Goal: Task Accomplishment & Management: Complete application form

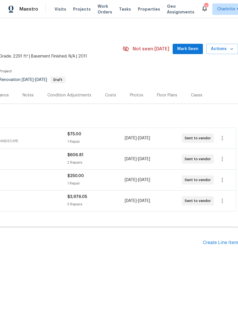
scroll to position [0, 85]
click at [217, 241] on div "Create Line Item" at bounding box center [220, 242] width 35 height 5
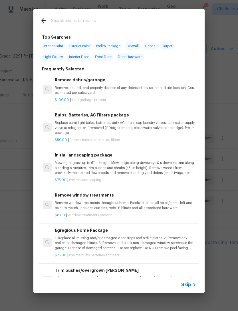
click at [95, 20] on input "text" at bounding box center [111, 21] width 121 height 9
type input "Gen"
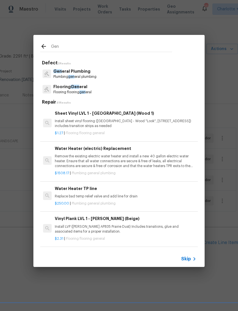
click at [75, 92] on p "Flooring flooring gen eral" at bounding box center [72, 92] width 38 height 5
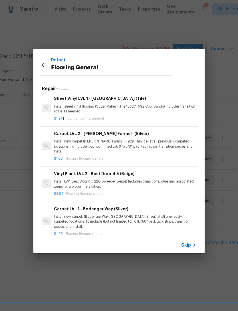
scroll to position [256, 1]
click at [43, 65] on icon at bounding box center [43, 65] width 5 height 5
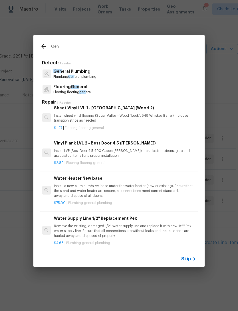
click at [69, 45] on input "Gen" at bounding box center [111, 47] width 121 height 9
type input "G"
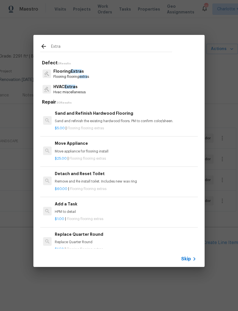
type input "Extra"
click at [92, 73] on div "Flooring Extra s Flooring flooring extra s" at bounding box center [119, 73] width 158 height 15
click at [89, 73] on p "Flooring Extra s" at bounding box center [71, 71] width 36 height 6
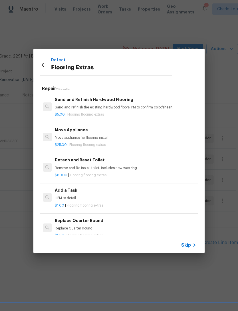
click at [63, 201] on div "$1.00 | Flooring flooring extras" at bounding box center [126, 204] width 142 height 7
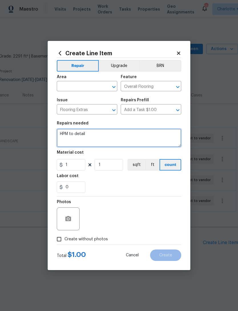
click at [91, 139] on textarea "HPM to detail" at bounding box center [119, 138] width 125 height 18
type textarea "H"
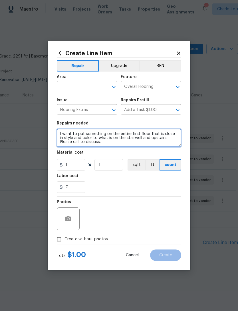
type textarea "I want to put something on the entire first floor that is close in style and co…"
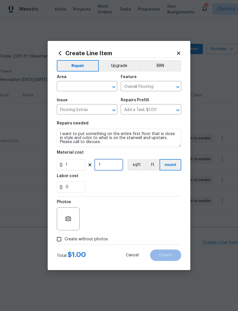
click at [106, 167] on input "1" at bounding box center [109, 164] width 29 height 11
type input "875"
click at [159, 202] on div "Photos" at bounding box center [119, 214] width 125 height 37
click at [57, 239] on input "Create without photos" at bounding box center [59, 238] width 11 height 11
checkbox input "true"
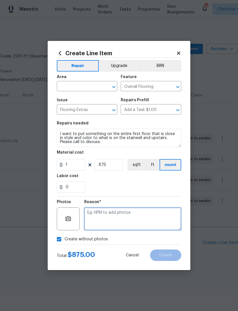
click at [158, 217] on textarea at bounding box center [132, 218] width 97 height 23
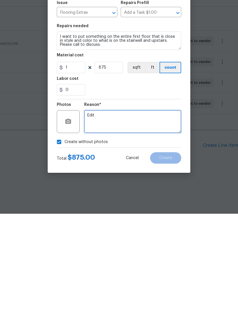
type textarea "Edit"
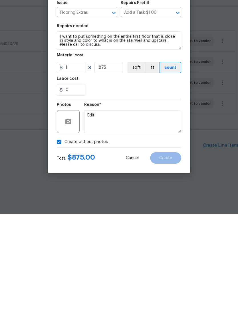
click at [158, 233] on div "Create without photos" at bounding box center [119, 238] width 125 height 11
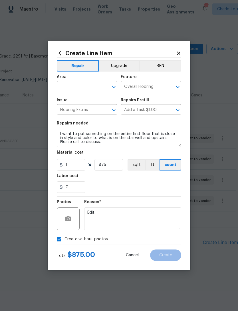
click at [165, 238] on div "Create without photos" at bounding box center [119, 238] width 125 height 11
click at [169, 242] on div "Create without photos" at bounding box center [119, 238] width 125 height 11
click at [93, 85] on input "text" at bounding box center [79, 86] width 45 height 9
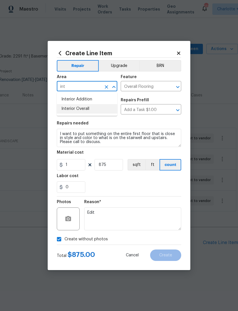
click at [96, 108] on li "Interior Overall" at bounding box center [87, 108] width 61 height 9
type input "Interior Overall"
click at [92, 109] on input "Flooring Extras" at bounding box center [79, 109] width 45 height 9
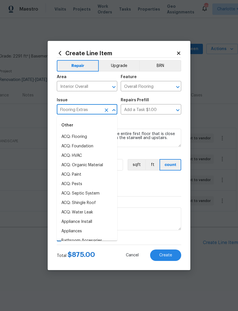
click at [106, 100] on div "Issue" at bounding box center [87, 101] width 61 height 7
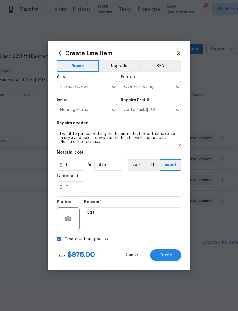
click at [168, 255] on span "Create" at bounding box center [165, 255] width 13 height 4
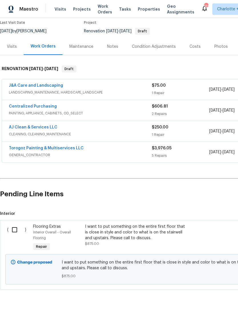
scroll to position [48, 0]
click at [15, 227] on input "checkbox" at bounding box center [17, 230] width 16 height 12
checkbox input "true"
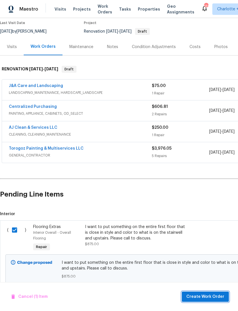
click at [213, 295] on span "Create Work Order" at bounding box center [206, 296] width 38 height 7
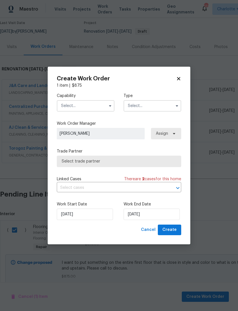
click at [97, 102] on input "text" at bounding box center [86, 105] width 58 height 11
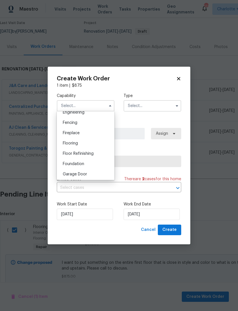
scroll to position [197, 0]
click at [75, 141] on span "Flooring" at bounding box center [70, 143] width 15 height 4
type input "Flooring"
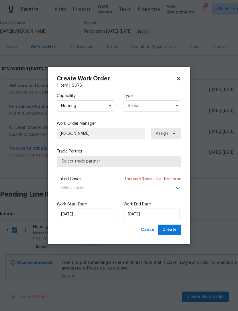
click at [140, 105] on input "text" at bounding box center [153, 105] width 58 height 11
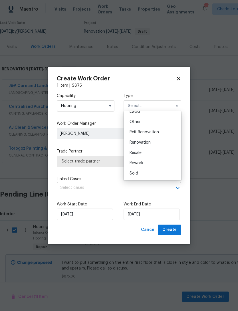
scroll to position [68, 0]
click at [145, 141] on span "Renovation" at bounding box center [140, 142] width 21 height 4
type input "Renovation"
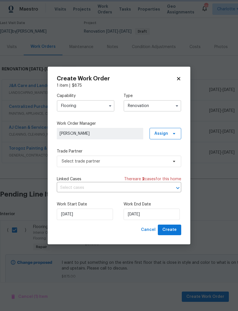
scroll to position [0, 0]
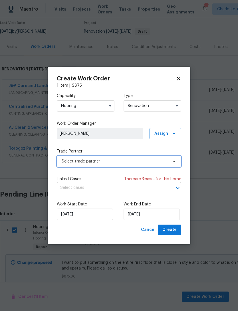
click at [139, 162] on span "Select trade partner" at bounding box center [115, 161] width 107 height 6
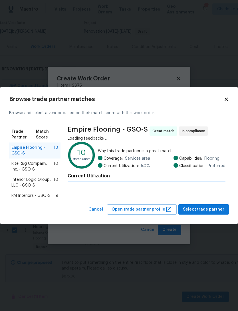
click at [26, 194] on span "RM Interiors - GSO-S" at bounding box center [30, 196] width 39 height 6
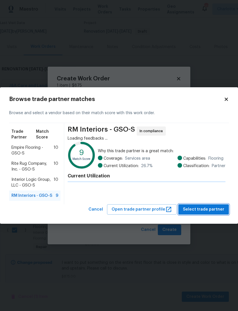
click at [211, 212] on span "Select trade partner" at bounding box center [203, 209] width 41 height 7
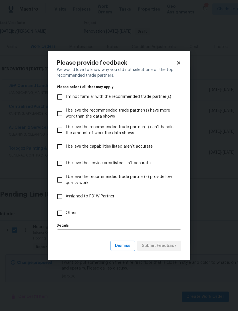
click at [63, 163] on input "I believe the service area listed isn’t accurate" at bounding box center [60, 163] width 12 height 12
checkbox input "true"
click at [129, 246] on span "Dismiss" at bounding box center [122, 245] width 15 height 7
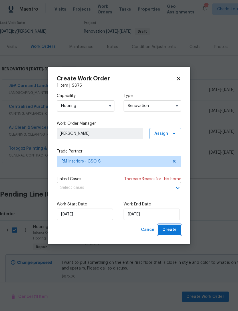
click at [175, 230] on span "Create" at bounding box center [170, 229] width 14 height 7
click at [181, 76] on icon at bounding box center [178, 78] width 5 height 5
checkbox input "false"
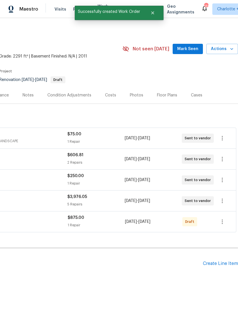
scroll to position [0, 85]
click at [224, 223] on icon "button" at bounding box center [222, 221] width 7 height 7
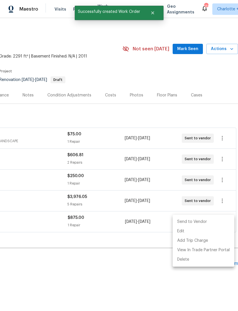
click at [200, 219] on li "Send to Vendor" at bounding box center [204, 221] width 62 height 9
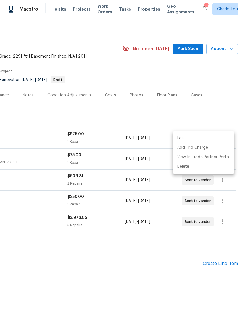
click at [82, 10] on div at bounding box center [119, 155] width 238 height 311
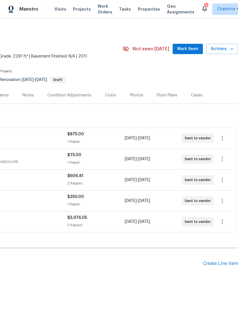
click at [80, 11] on span "Projects" at bounding box center [82, 9] width 18 height 6
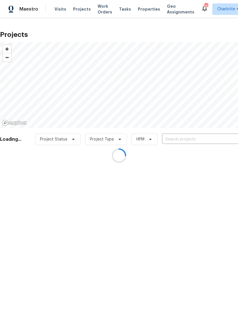
click at [187, 141] on div at bounding box center [119, 155] width 238 height 311
click at [197, 137] on div at bounding box center [119, 155] width 238 height 311
click at [185, 137] on div at bounding box center [119, 155] width 238 height 311
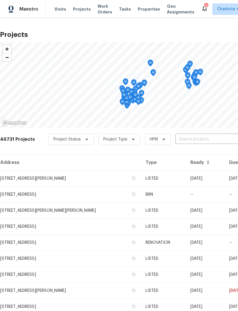
click at [190, 139] on input "text" at bounding box center [208, 139] width 65 height 9
type input "709 br"
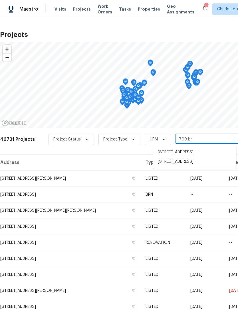
click at [204, 166] on li "[STREET_ADDRESS]" at bounding box center [194, 161] width 83 height 9
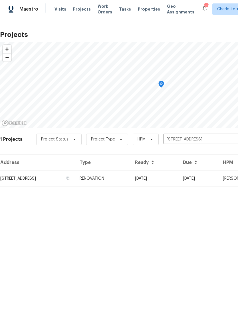
click at [179, 178] on td "[DATE]" at bounding box center [155, 178] width 48 height 16
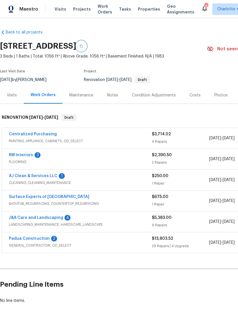
click at [83, 46] on icon "button" at bounding box center [81, 45] width 3 height 3
